Goal: Task Accomplishment & Management: Use online tool/utility

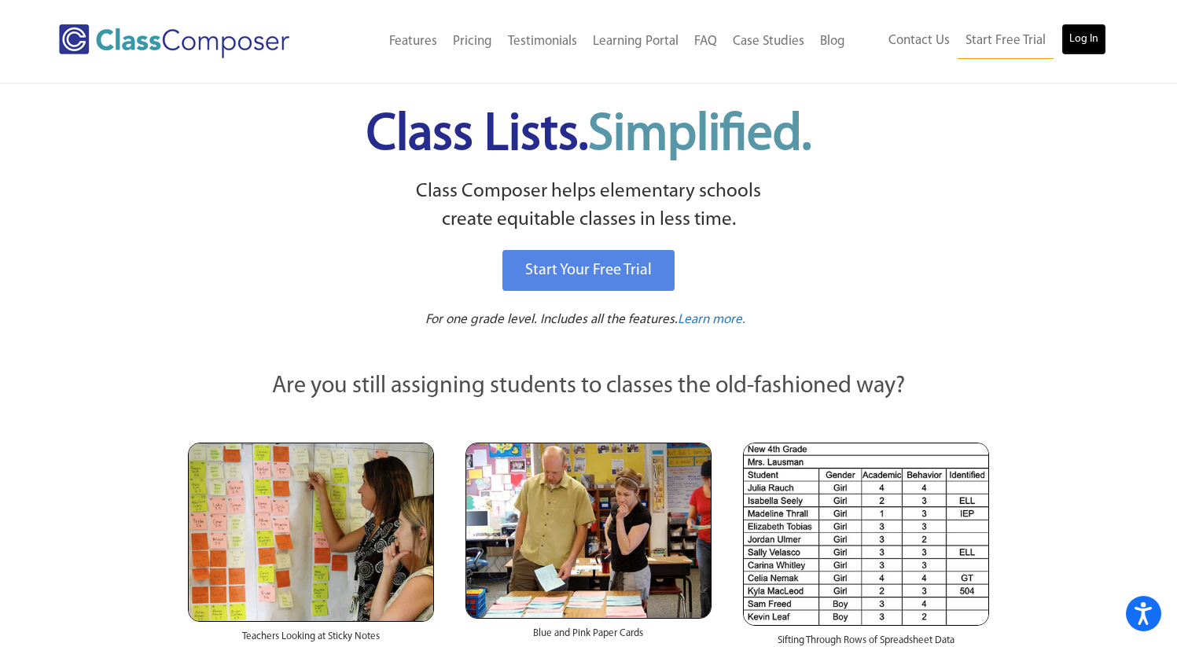
click at [1088, 54] on link "Log In" at bounding box center [1084, 39] width 45 height 31
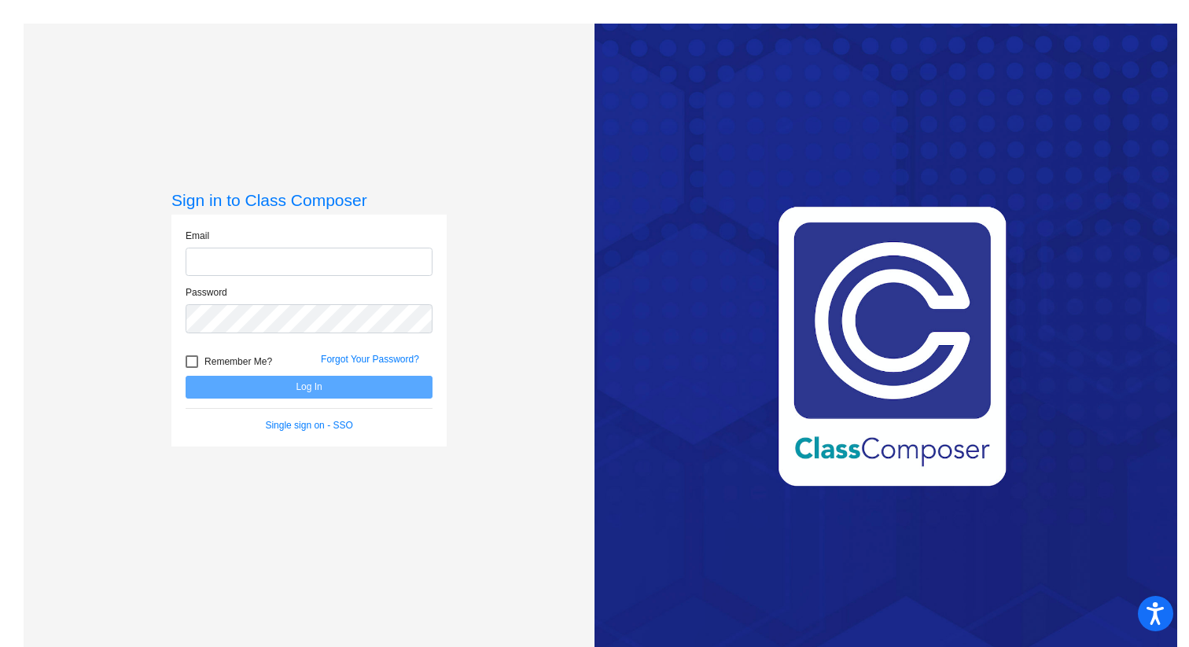
type input "bfrancis@uinta1.com"
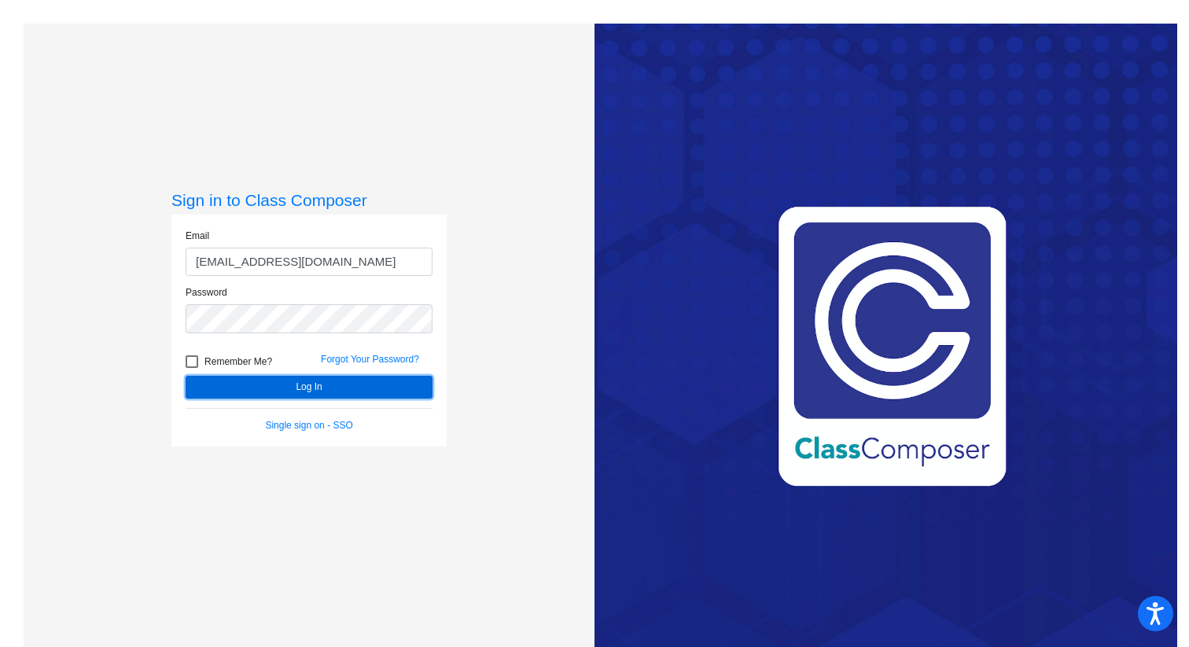
click at [393, 389] on button "Log In" at bounding box center [309, 387] width 247 height 23
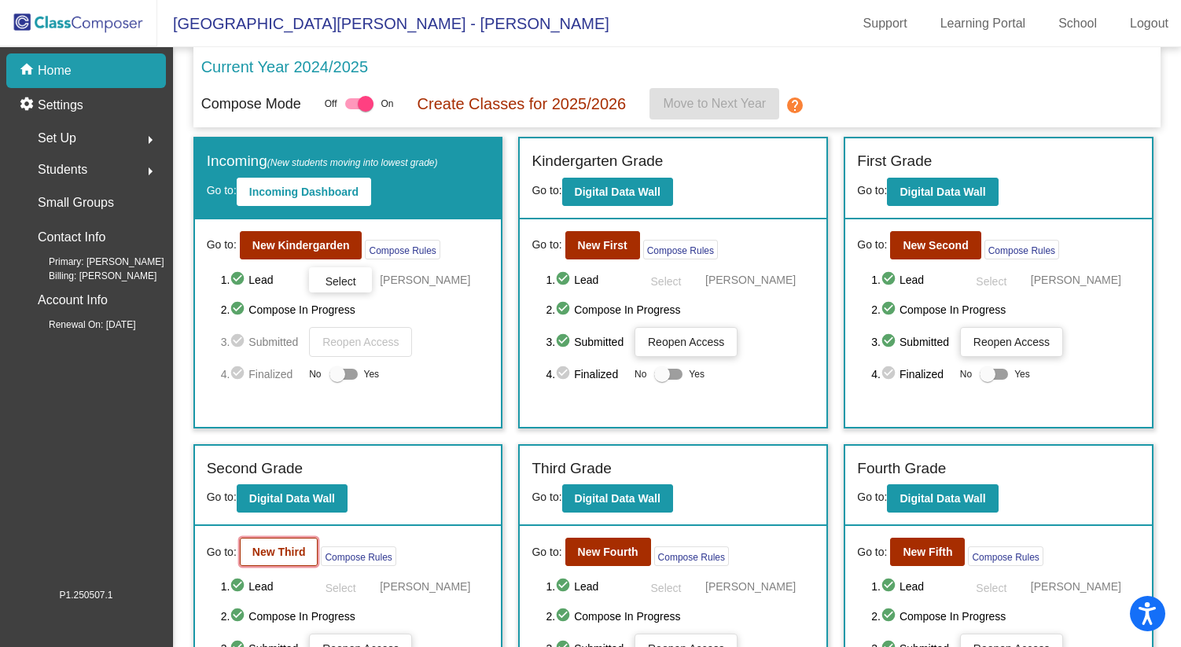
click at [279, 551] on b "New Third" at bounding box center [278, 552] width 53 height 13
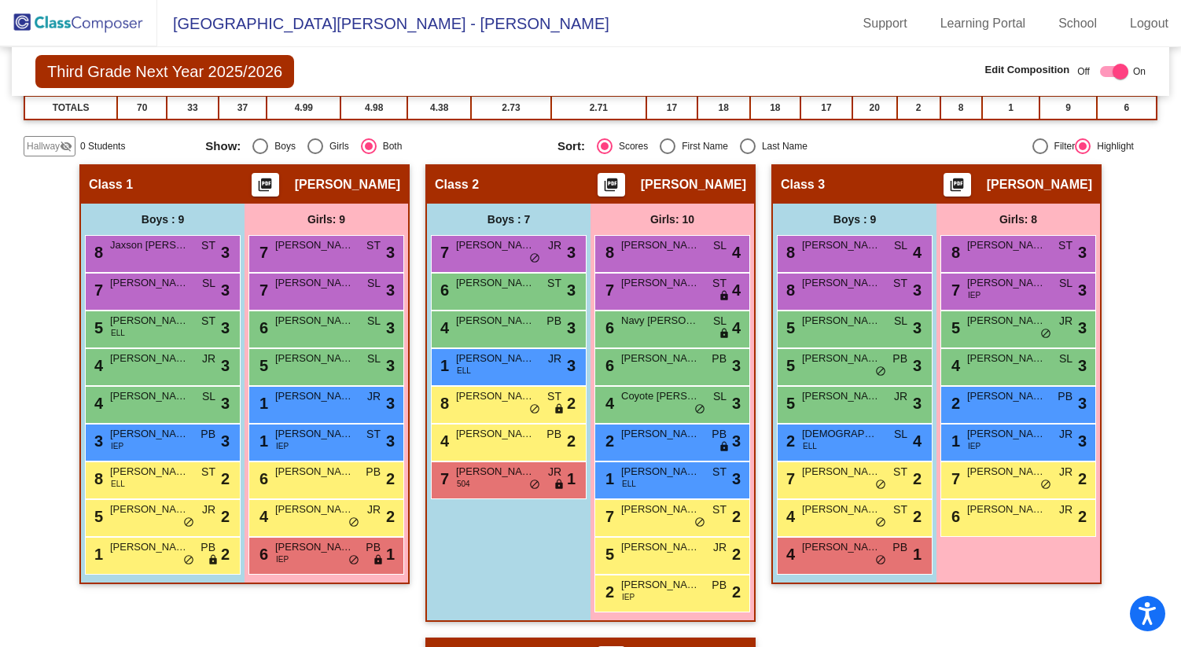
scroll to position [251, 0]
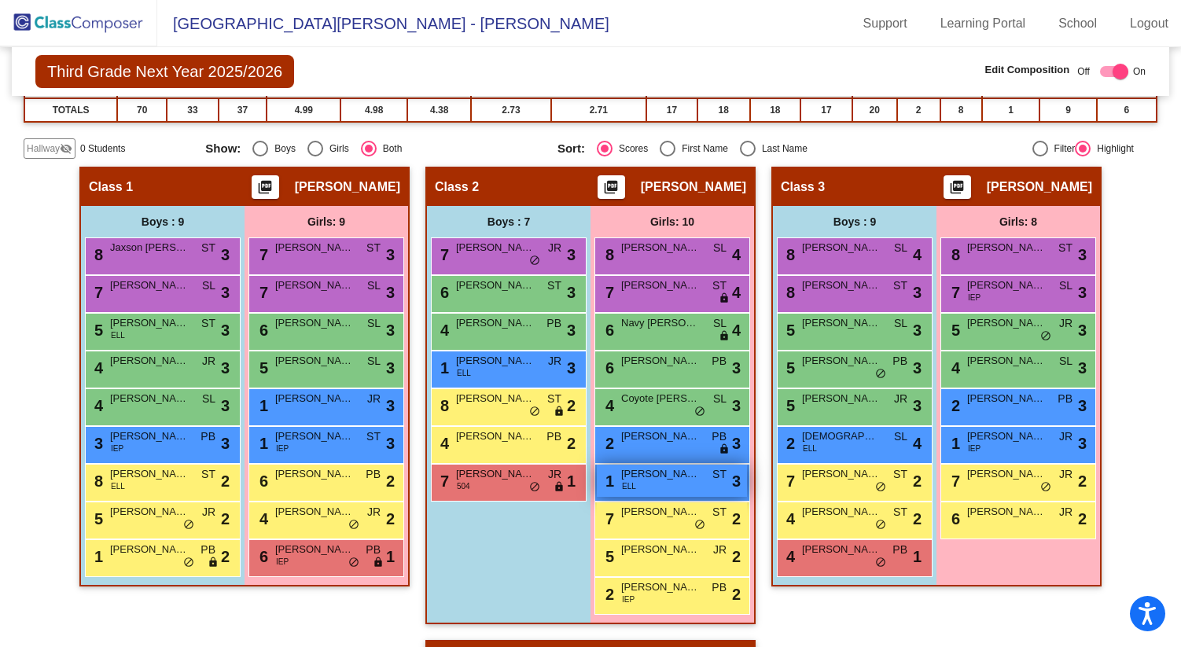
click at [649, 478] on span "Lailanee Santana-Vasquez" at bounding box center [660, 474] width 79 height 16
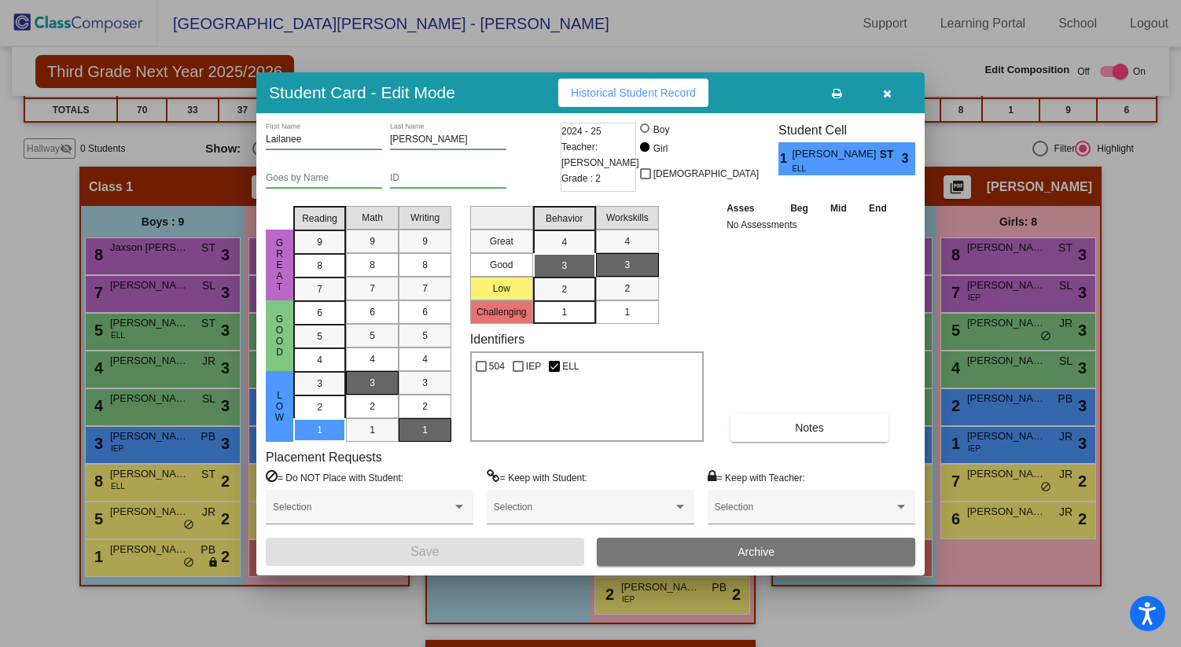
click at [890, 98] on icon "button" at bounding box center [887, 93] width 9 height 11
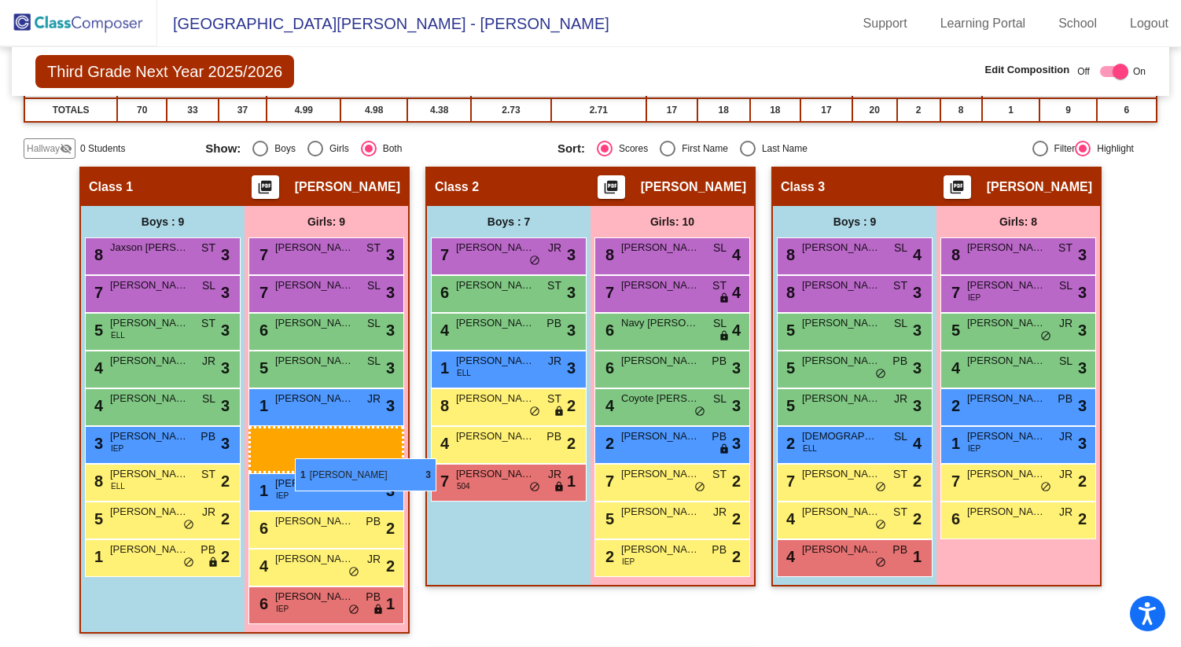
drag, startPoint x: 626, startPoint y: 492, endPoint x: 295, endPoint y: 458, distance: 332.8
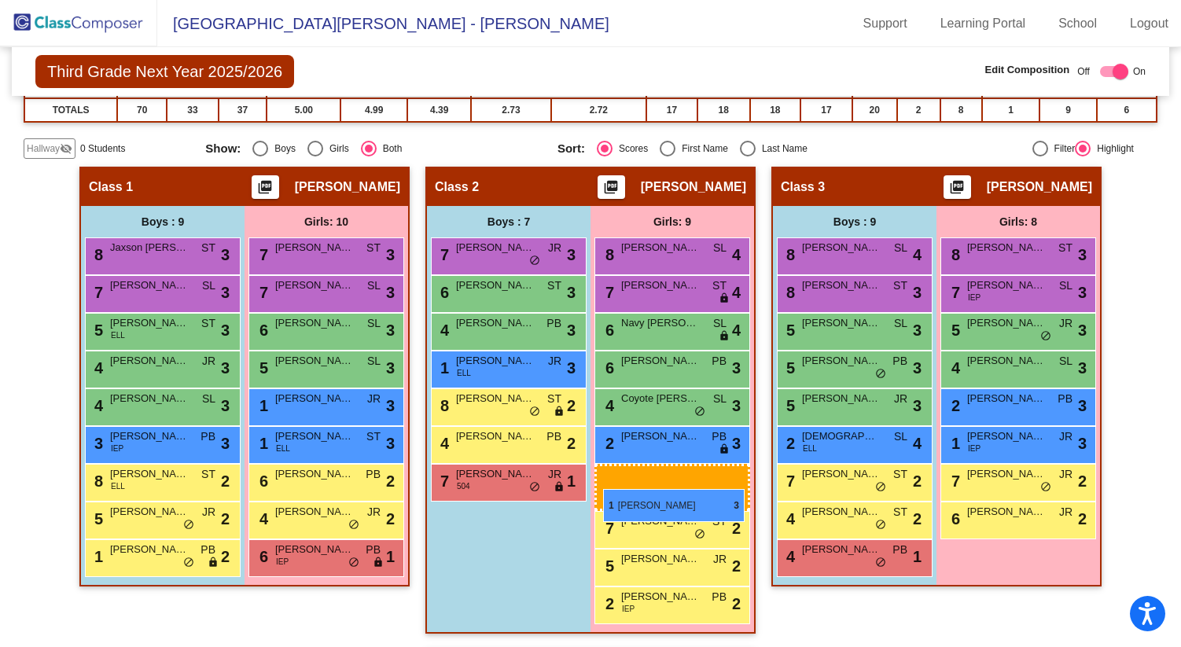
drag, startPoint x: 315, startPoint y: 444, endPoint x: 603, endPoint y: 488, distance: 291.9
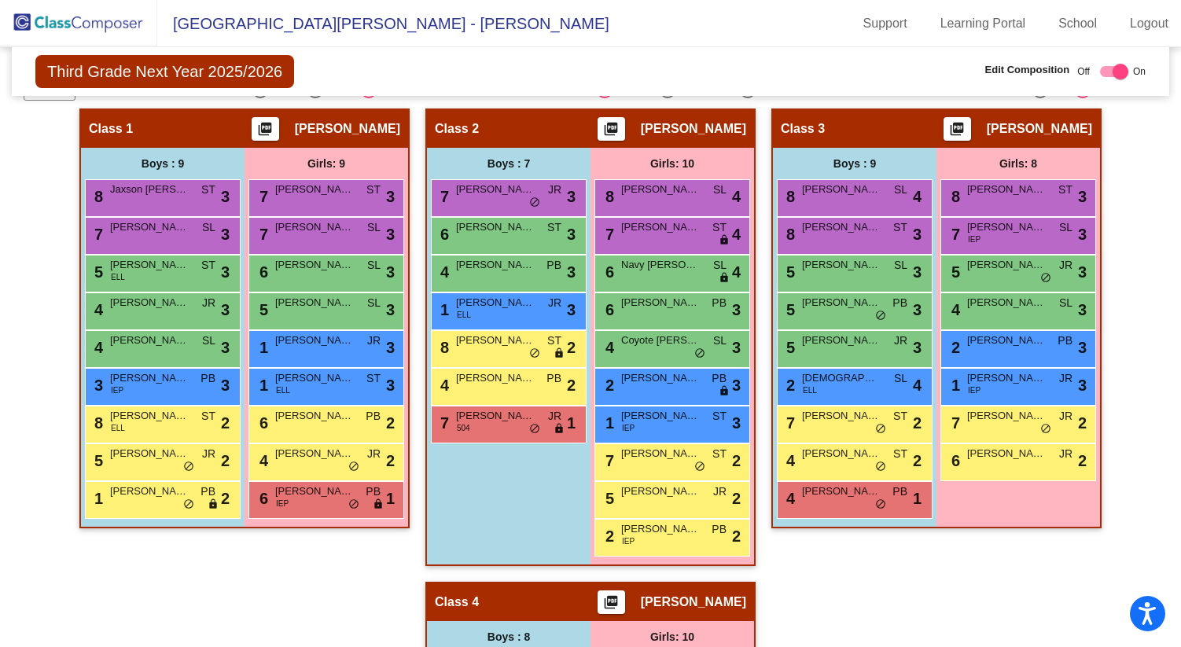
scroll to position [306, 0]
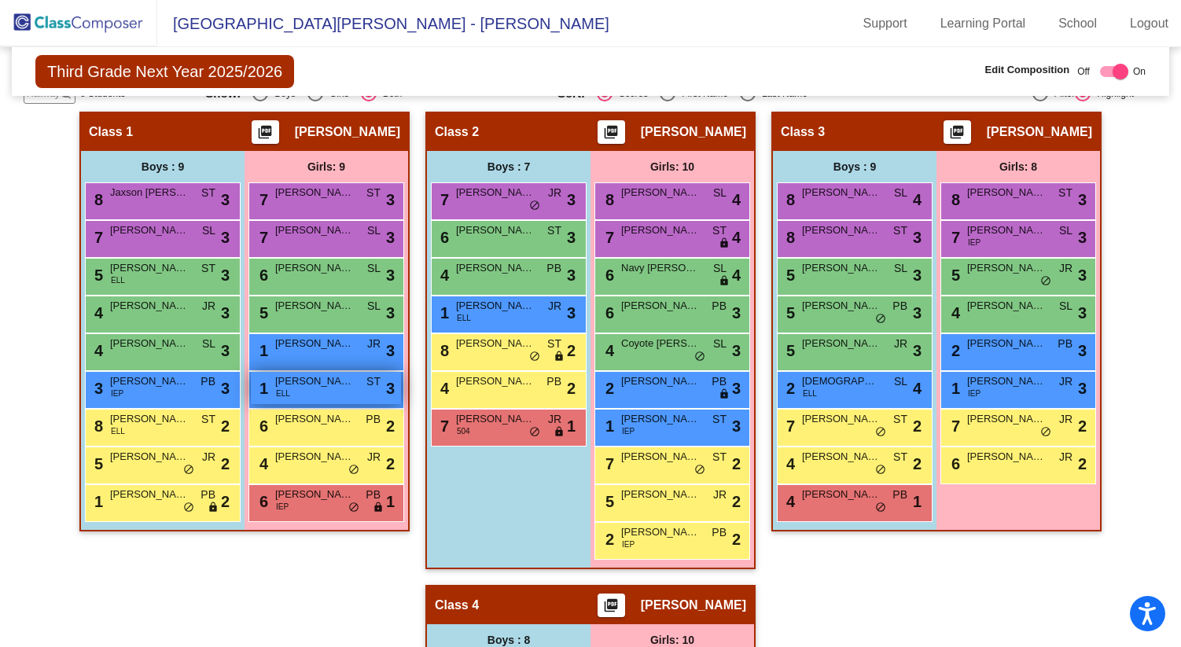
click at [333, 396] on div "1 Lailanee Santana-Vasquez ELL ST lock do_not_disturb_alt 3" at bounding box center [326, 388] width 150 height 32
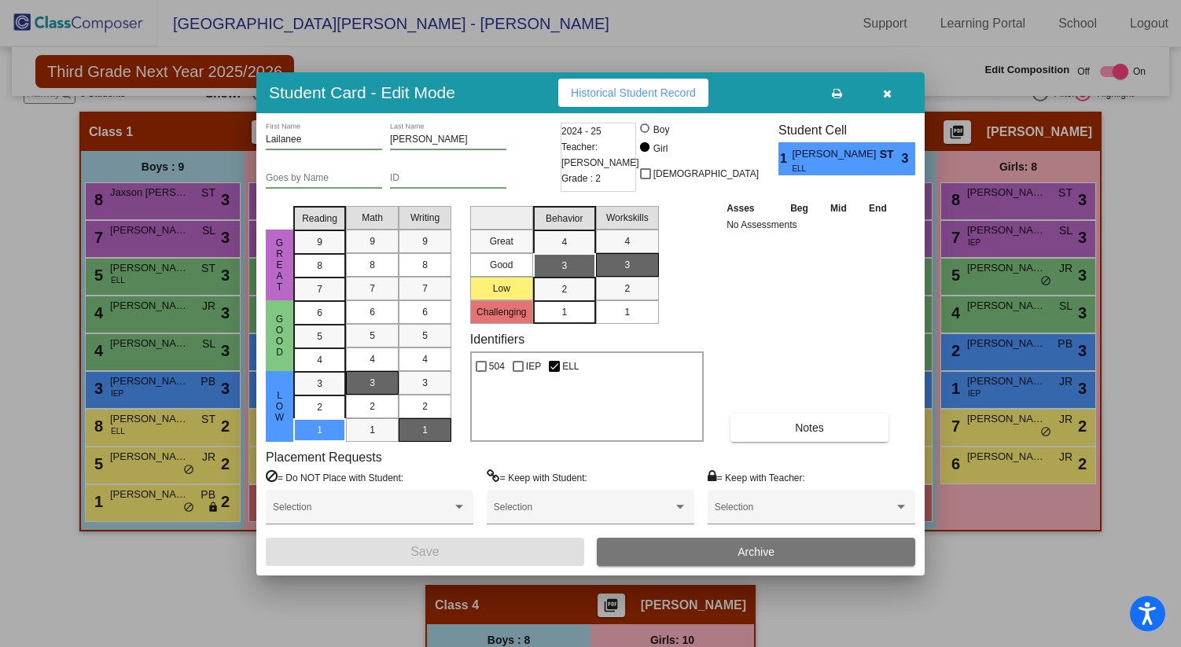
click at [892, 100] on button "button" at bounding box center [887, 93] width 50 height 28
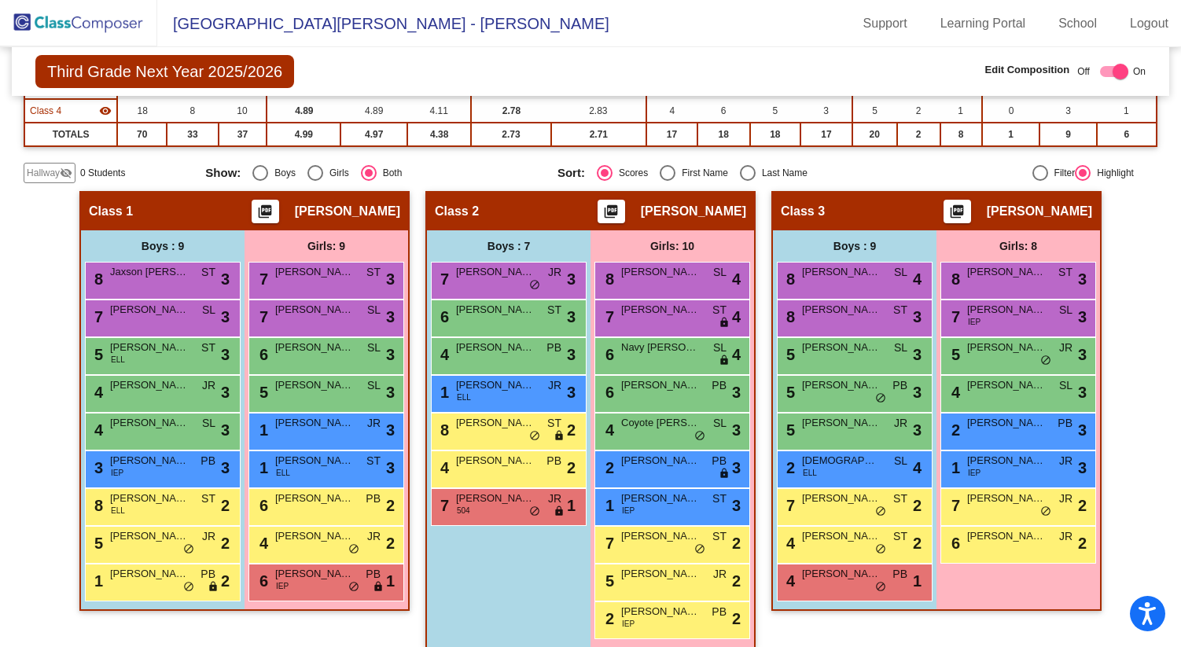
scroll to position [0, 0]
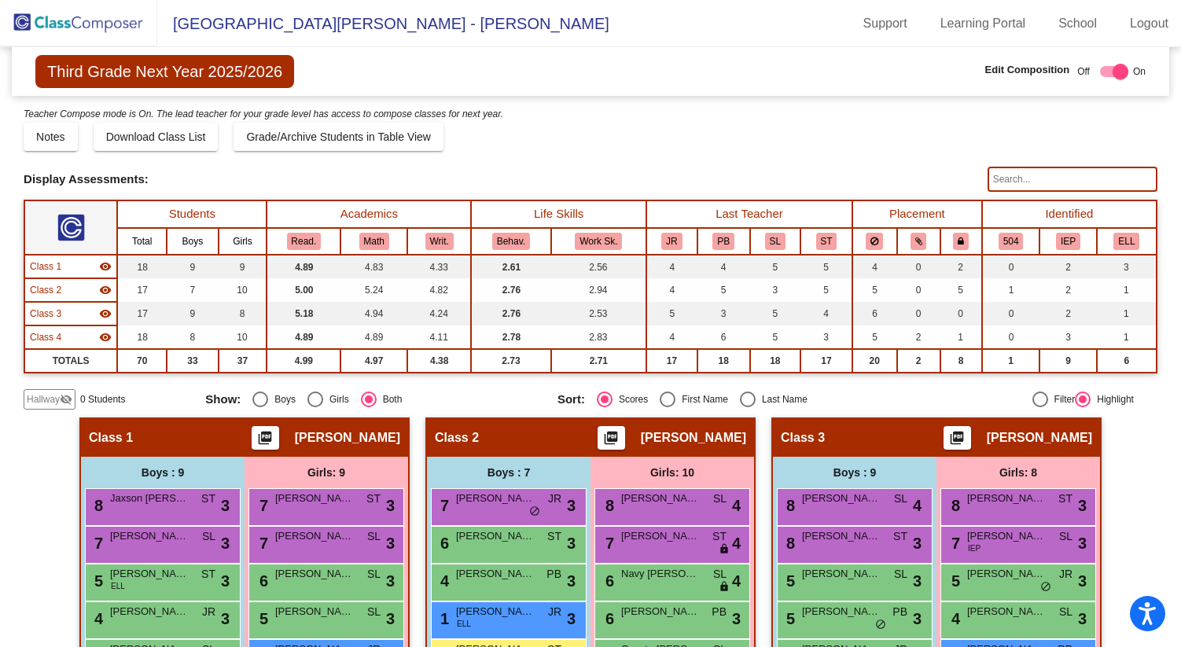
click at [72, 22] on img at bounding box center [78, 23] width 157 height 46
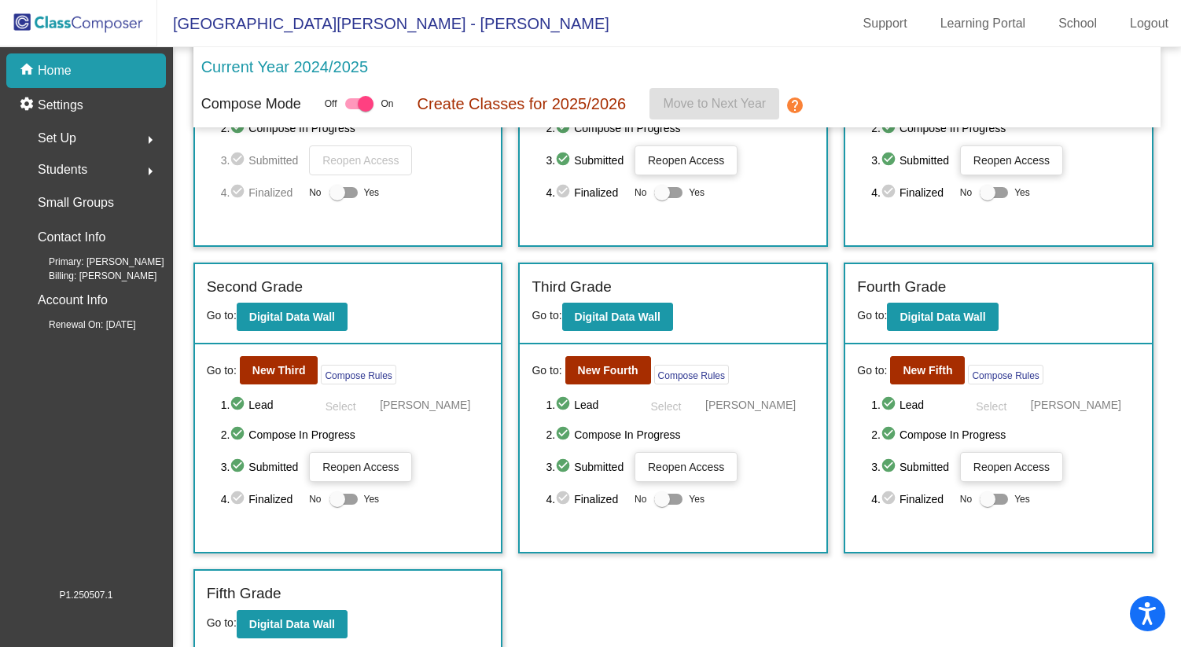
scroll to position [188, 0]
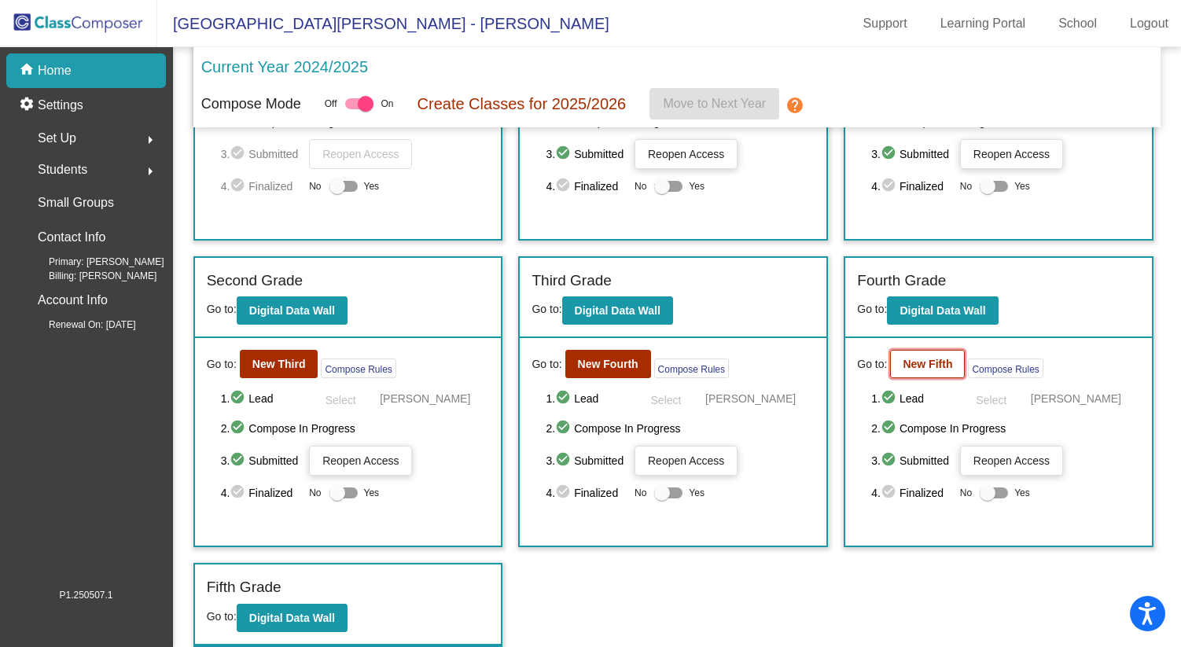
click at [922, 372] on button "New Fifth" at bounding box center [927, 364] width 75 height 28
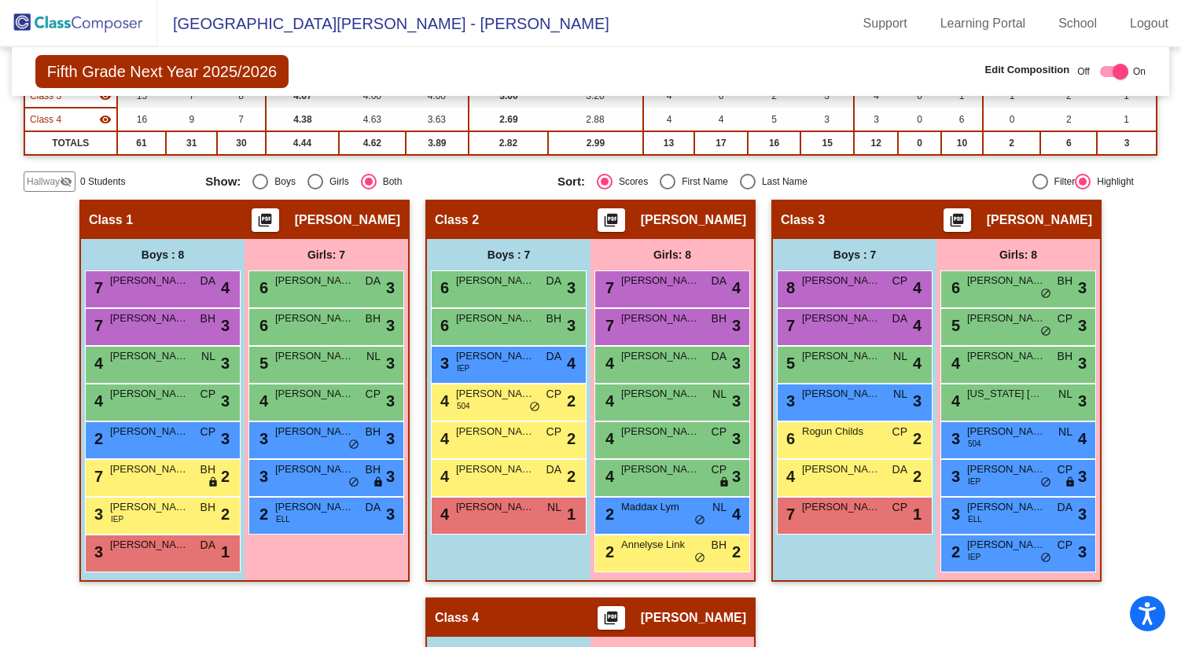
scroll to position [217, 0]
